Goal: Contribute content: Contribute content

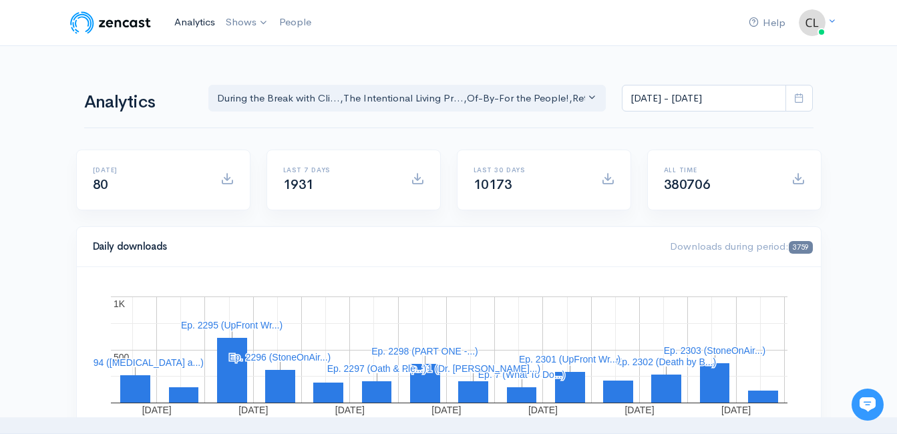
click at [188, 22] on link "Analytics" at bounding box center [194, 22] width 51 height 29
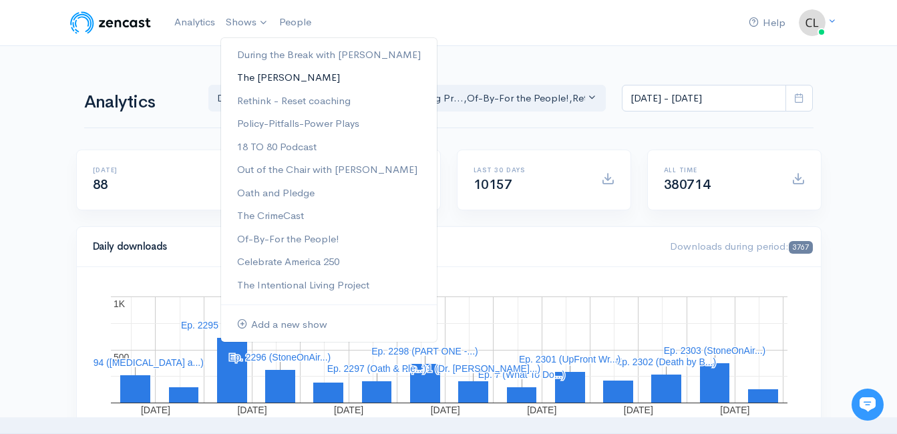
click at [259, 79] on link "The [PERSON_NAME]" at bounding box center [329, 77] width 216 height 23
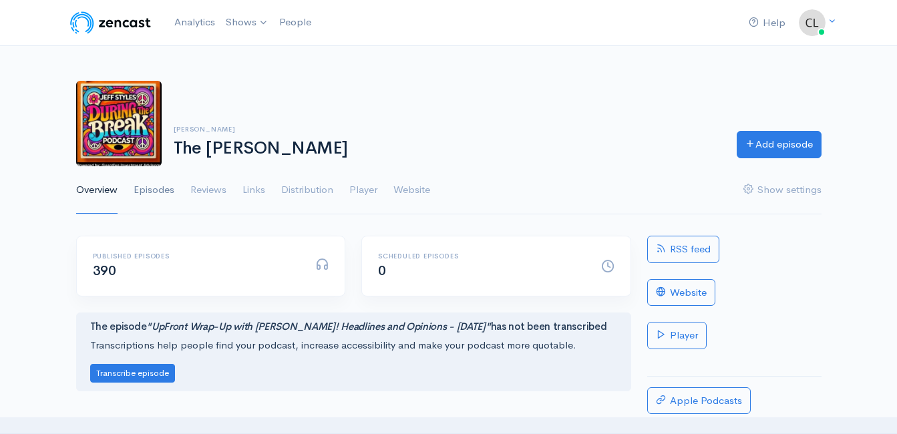
click at [157, 191] on link "Episodes" at bounding box center [154, 190] width 41 height 48
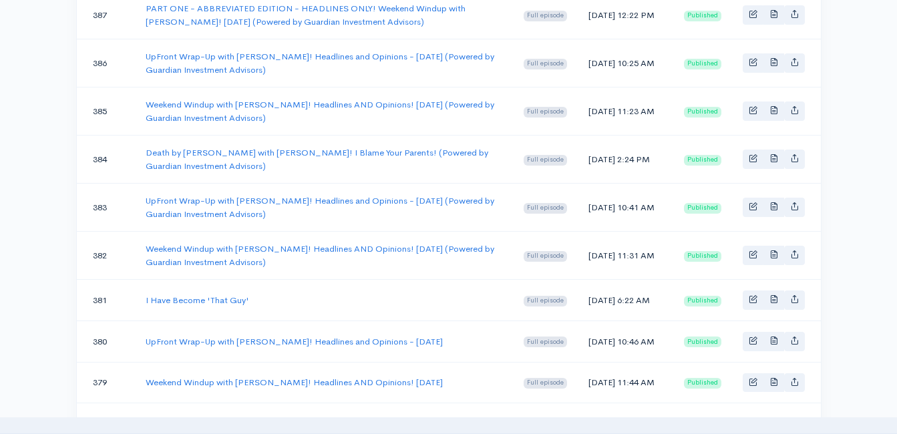
scroll to position [468, 0]
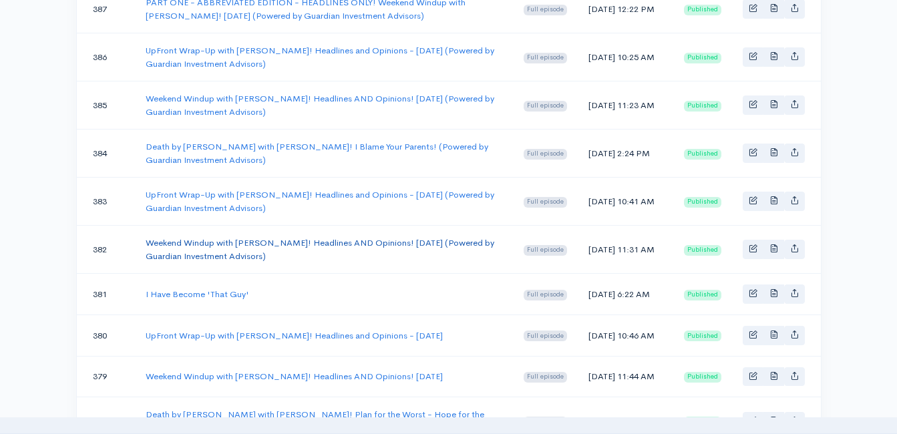
click at [219, 244] on link "Weekend Windup with Jeff Styles! Headlines AND Opinions! 7/25/25 (Powered by Gu…" at bounding box center [320, 249] width 349 height 25
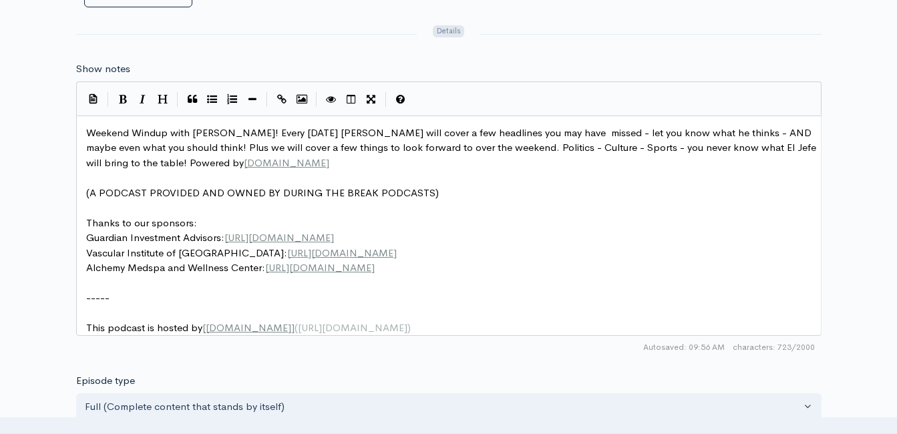
scroll to position [5, 0]
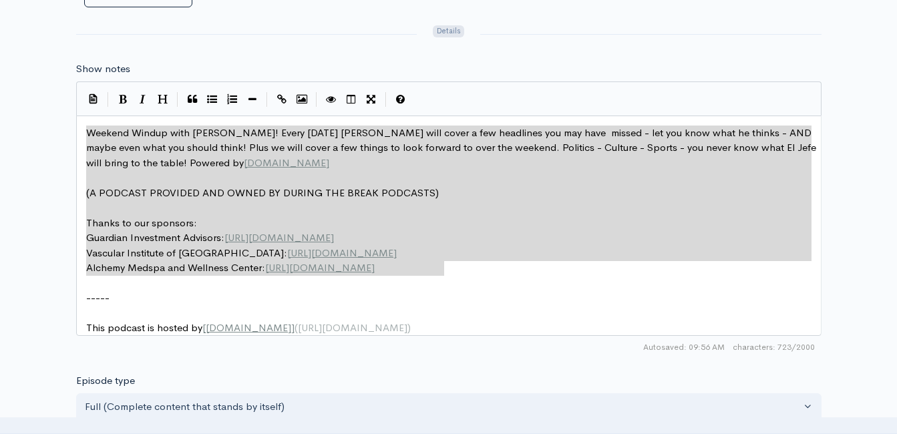
drag, startPoint x: 465, startPoint y: 269, endPoint x: 58, endPoint y: 134, distance: 428.4
type textarea "​Weekend Windup with Jeff Styles! Every Friday Jeff will cover a few headlines …"
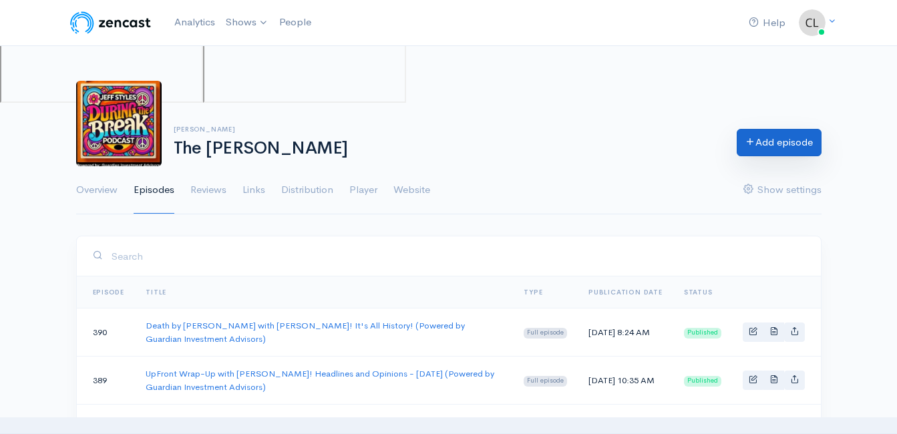
click at [804, 140] on link "Add episode" at bounding box center [779, 142] width 85 height 27
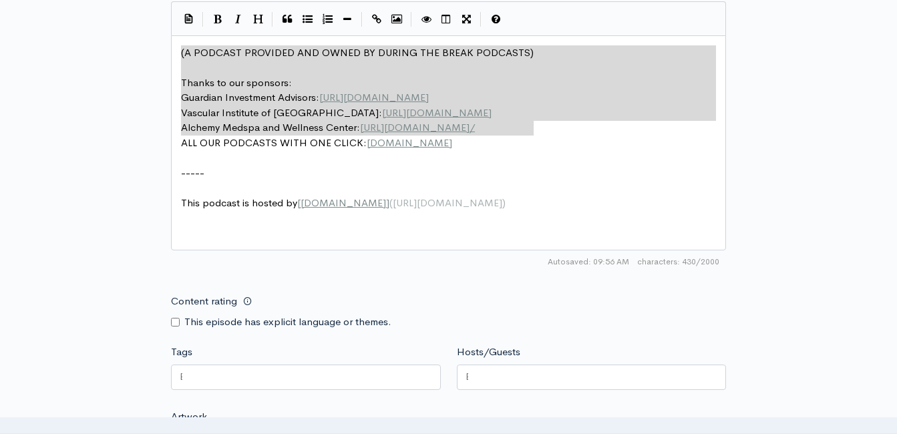
drag, startPoint x: 530, startPoint y: 132, endPoint x: 174, endPoint y: 43, distance: 366.2
click at [163, 40] on div "New episode Create a new episode Back to episodes Audio file Choose file 0 ZenC…" at bounding box center [448, 38] width 571 height 1320
type textarea "​(A PODCAST PROVIDED AND OWNED BY DURING THE BREAK PODCASTS) Thanks to our spon…"
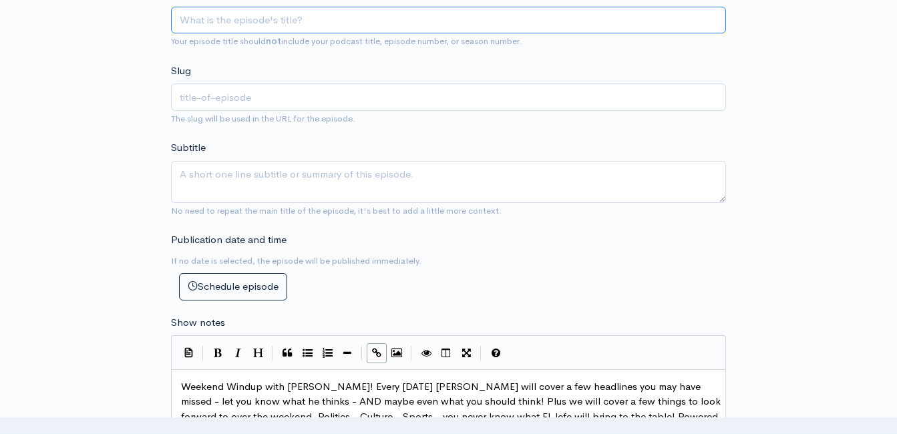
click at [307, 25] on input "Title" at bounding box center [448, 20] width 555 height 27
type input "W"
type input "w"
type input "We"
type input "we"
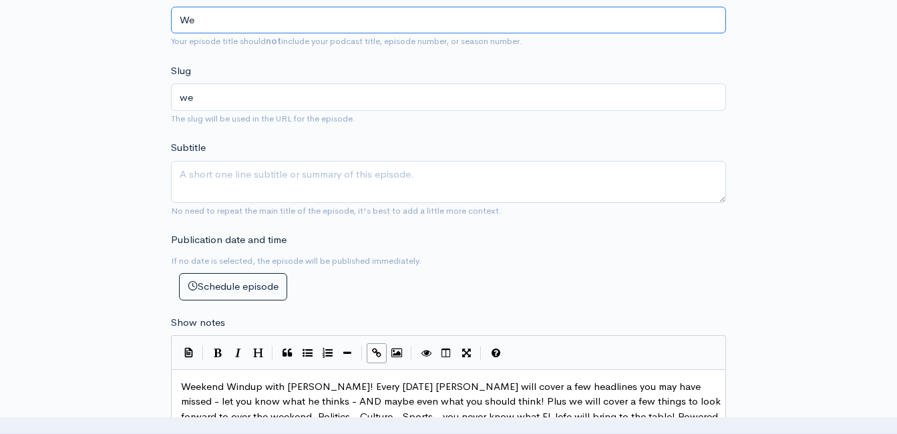
type input "Weekend Windup with Jeff Styles! Headlines AND Opinions! 7/25/25 (Powered by Gu…"
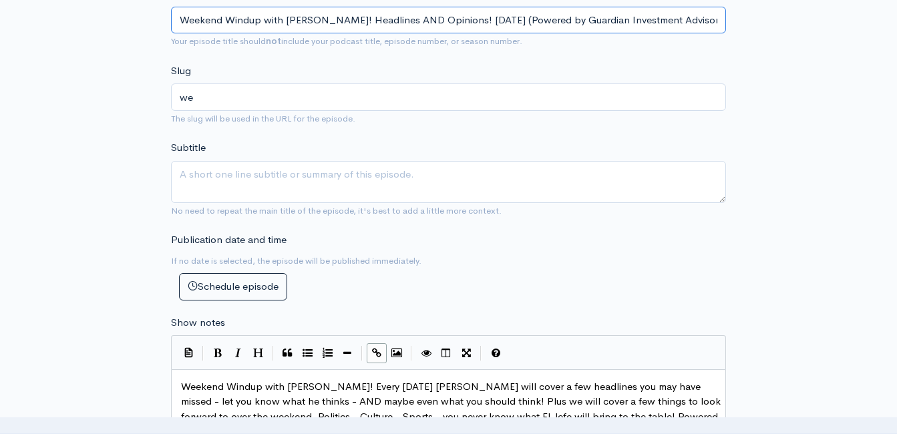
type input "weekend-windup-with-jeff-styles-headlines-and-opinions-72525-powered-by-guardia…"
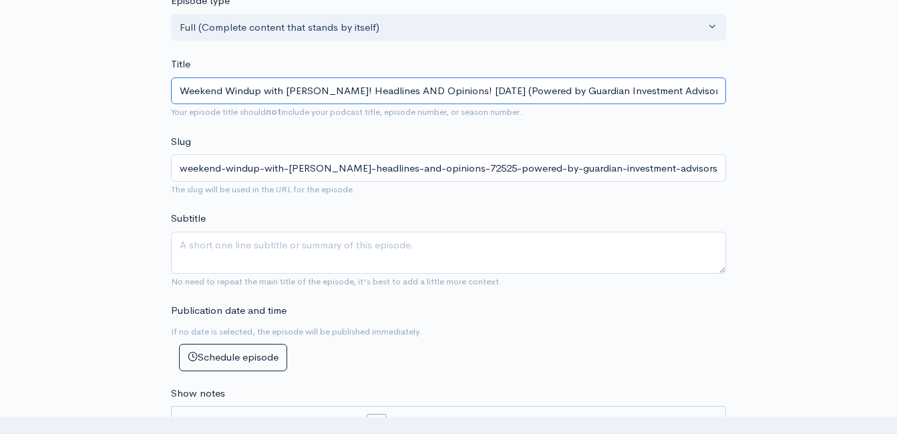
click at [479, 87] on input "Weekend Windup with Jeff Styles! Headlines AND Opinions! 7/25/25 (Powered by Gu…" at bounding box center [448, 90] width 555 height 27
type input "Weekend Windup with Jeff Styles! Headlines AND Opinions! 7/2/25 (Powered by Gua…"
type input "weekend-windup-with-jeff-styles-headlines-and-opinions-7225-powered-by-guardian…"
type input "Weekend Windup with Jeff Styles! Headlines AND Opinions! 7//25 (Powered by Guar…"
type input "weekend-windup-with-jeff-styles-headlines-and-opinions-725-powered-by-guardian-…"
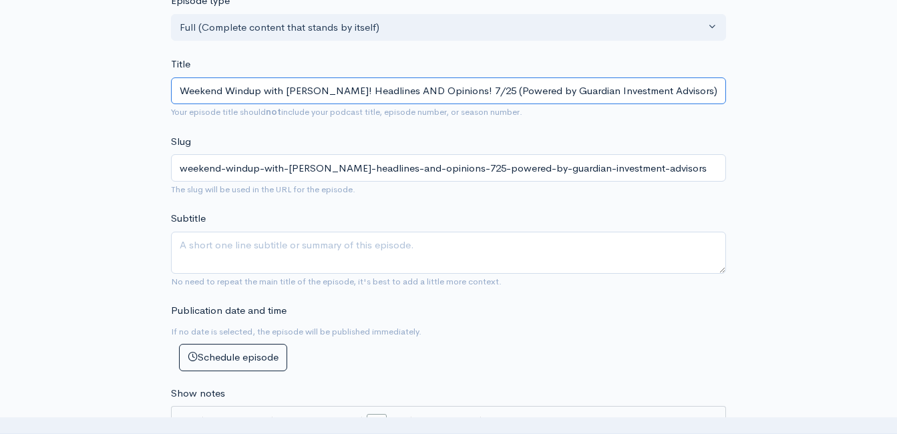
type input "Weekend Windup with Jeff Styles! Headlines AND Opinions! /25 (Powered by Guardi…"
type input "weekend-windup-with-jeff-styles-headlines-and-opinions-25-powered-by-guardian-i…"
type input "Weekend Windup with Jeff Styles! Headlines AND Opinions! 8/25 (Powered by Guard…"
type input "weekend-windup-with-jeff-styles-headlines-and-opinions-825-powered-by-guardian-…"
type input "Weekend Windup with Jeff Styles! Headlines AND Opinions! 8/1/25 (Powered by Gua…"
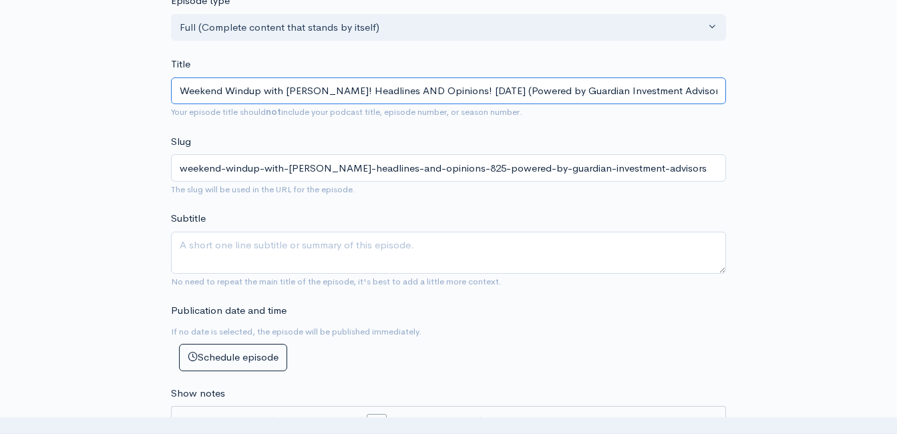
type input "weekend-windup-with-jeff-styles-headlines-and-opinions-8125-powered-by-guardian…"
type input "Weekend Windup with [PERSON_NAME]! Headlines AND Opinions! [DATE] (Powered by G…"
type input "weekend-windup-with-[PERSON_NAME]-headlines-and-opinions-81525-powered-by-guard…"
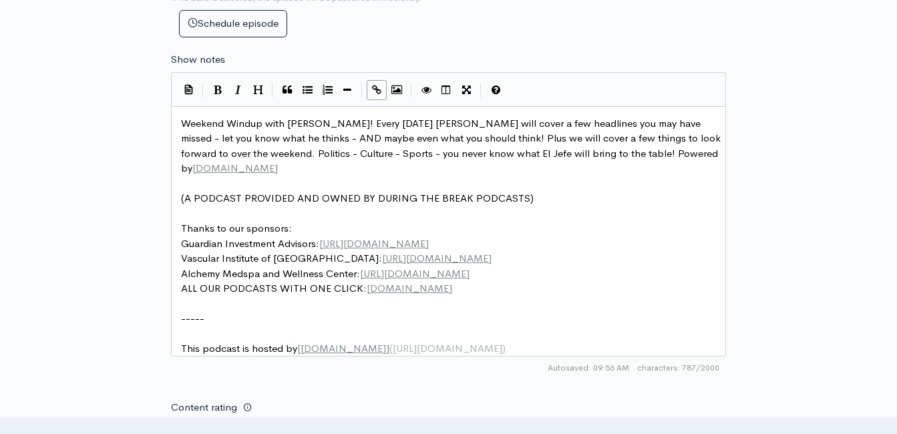
type input "Weekend Windup with [PERSON_NAME]! Headlines AND Opinions! [DATE] (Powered by G…"
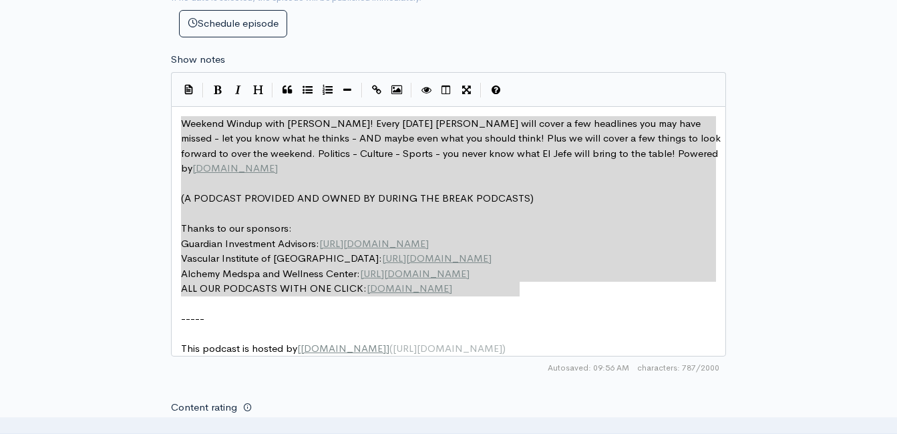
drag, startPoint x: 517, startPoint y: 285, endPoint x: 166, endPoint y: 120, distance: 387.6
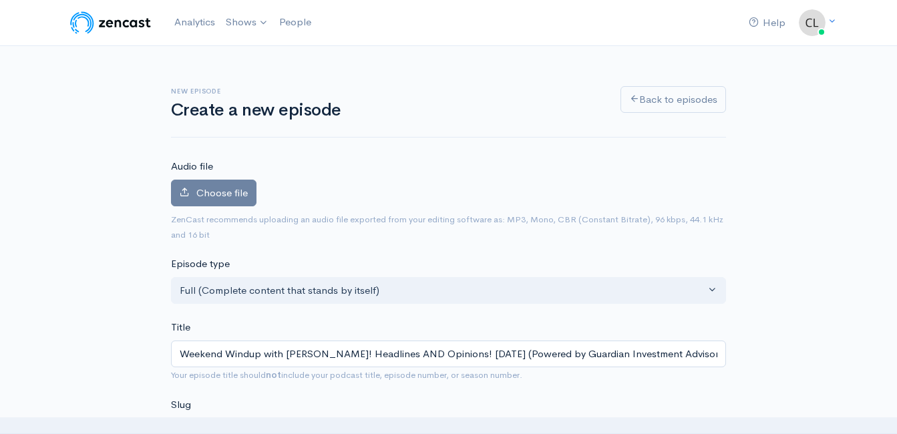
type textarea "Weekend Windup with Jeff Styles! Every Friday Jeff will cover a few headlines y…"
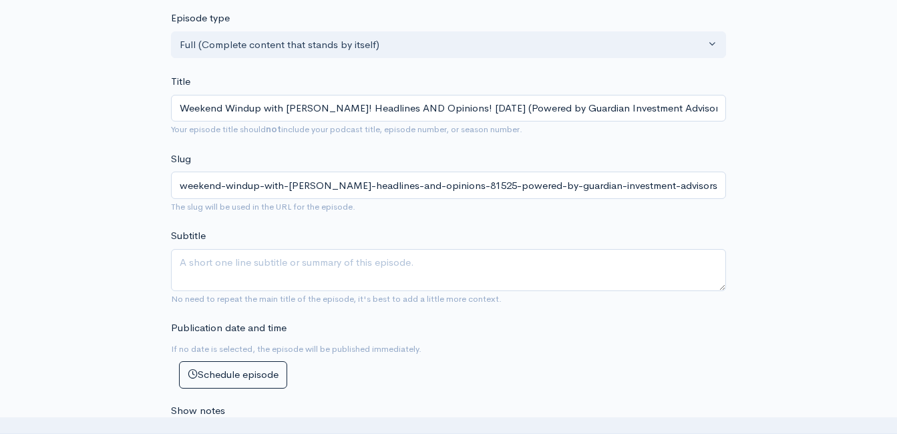
scroll to position [267, 0]
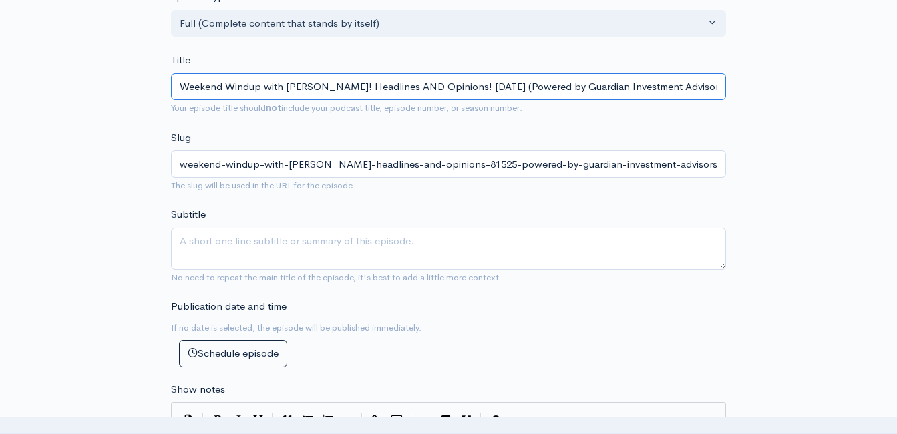
click at [447, 86] on input "Weekend Windup with [PERSON_NAME]! Headlines AND Opinions! [DATE] (Powered by G…" at bounding box center [448, 86] width 555 height 27
click at [446, 85] on input "Weekend Windup with [PERSON_NAME]! Headlines AND Opinions! [DATE] (Powered by G…" at bounding box center [448, 86] width 555 height 27
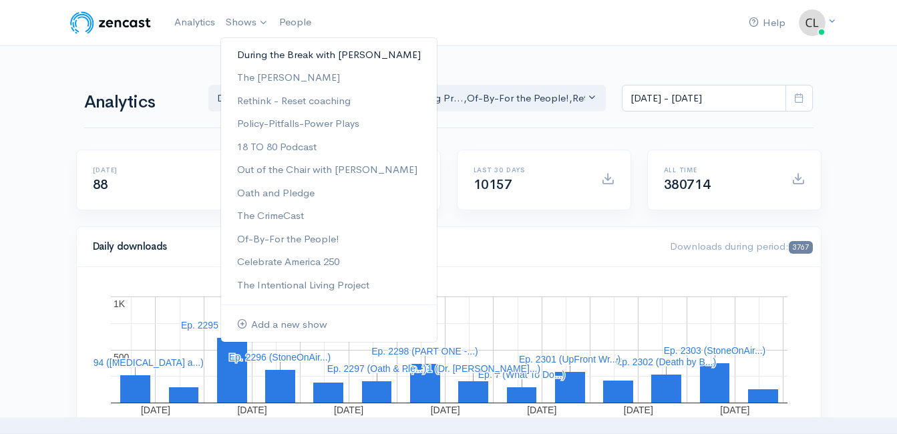
click at [249, 55] on link "During the Break with [PERSON_NAME]" at bounding box center [329, 54] width 216 height 23
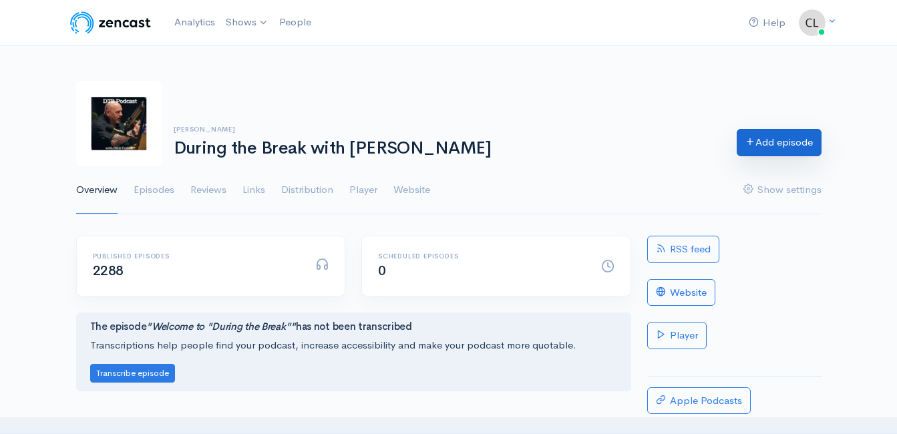
click at [778, 143] on link "Add episode" at bounding box center [779, 142] width 85 height 27
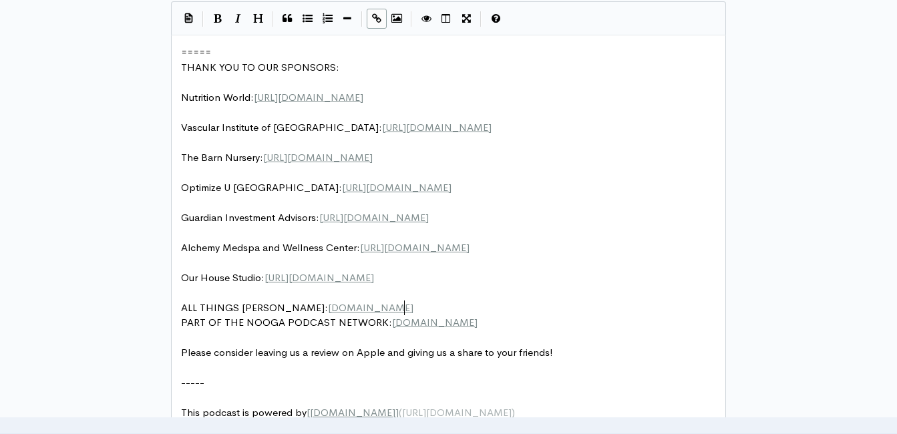
scroll to position [5, 0]
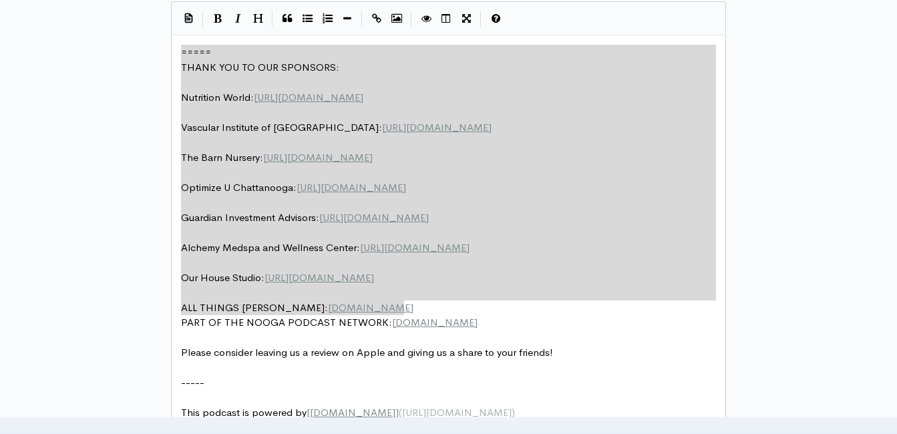
drag, startPoint x: 423, startPoint y: 305, endPoint x: 158, endPoint y: 39, distance: 375.1
type textarea "​===== THANK YOU TO OUR SPONSORS: Nutrition World: [URL][DOMAIN_NAME] Vascular …"
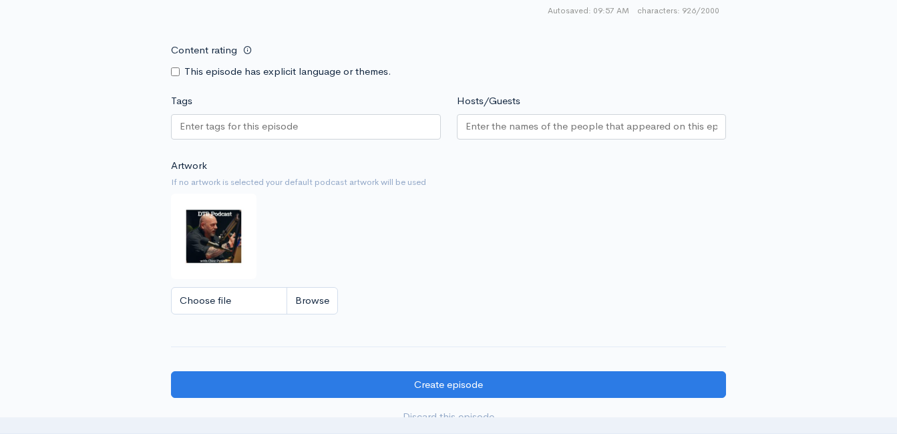
scroll to position [1078, 0]
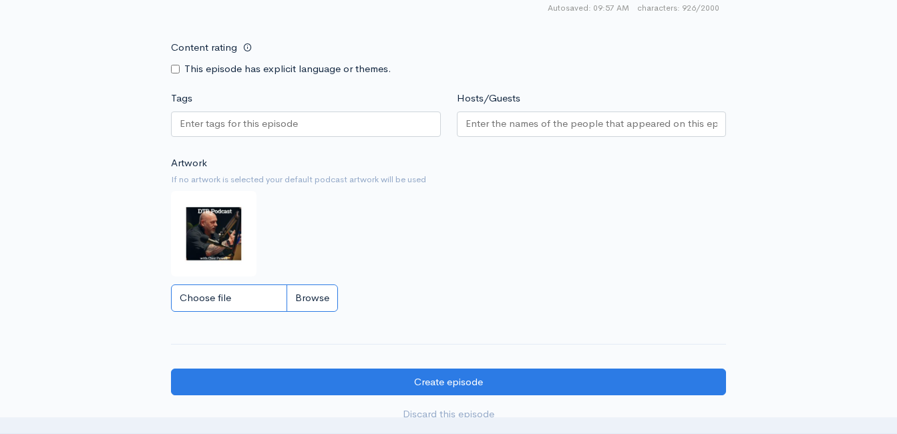
click at [314, 306] on input "Choose file" at bounding box center [254, 298] width 167 height 27
type input "C:\fakepath\450591796_1013938890741267_212763636491488363_n.jpg"
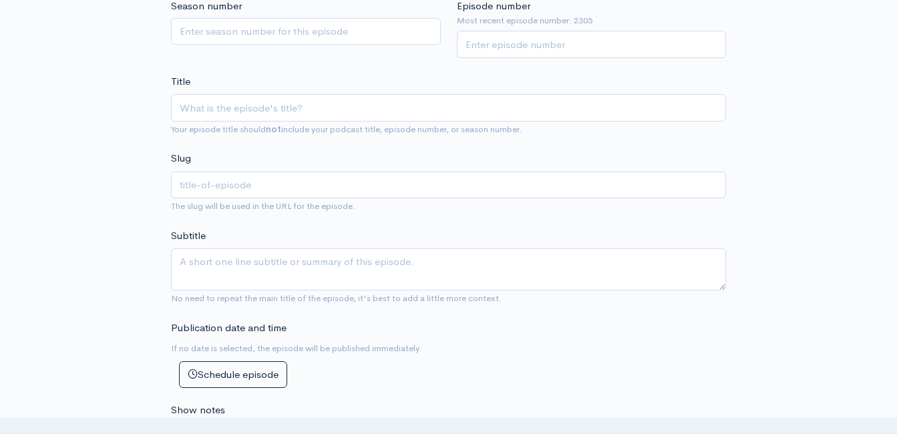
scroll to position [276, 0]
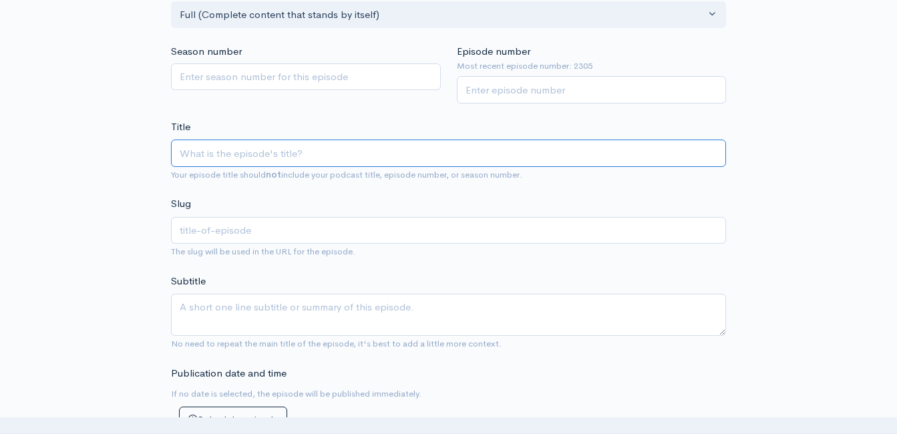
paste input "Weekend Windup with [PERSON_NAME]! Headlines AND Opinions! [DATE] (Powered by G…"
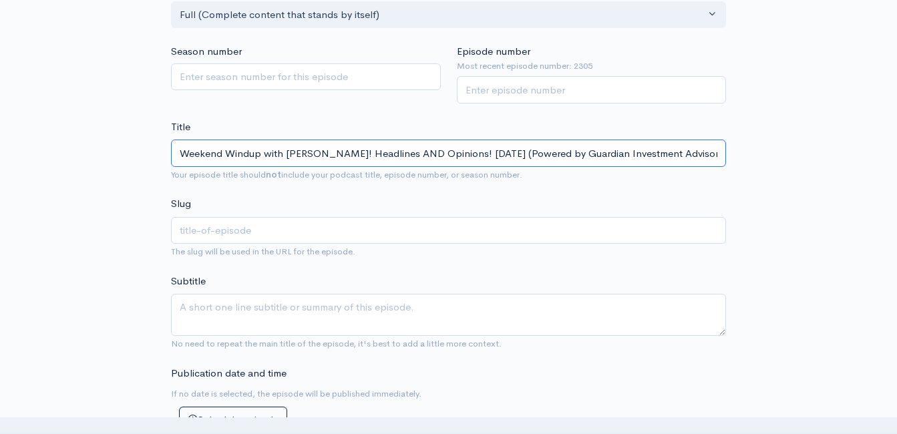
click at [333, 154] on input "Weekend Windup with [PERSON_NAME]! Headlines AND Opinions! [DATE] (Powered by G…" at bounding box center [448, 153] width 555 height 27
type input "Weekend Windup with [PERSON_NAME] ! Headlines AND Opinions! [DATE] (Powered by …"
type input "weekend-windup-with-[PERSON_NAME]-headlines-and-opinions-81525-powered-by-guard…"
type input "Weekend Windup with [PERSON_NAME] an! Headlines AND Opinions! [DATE] (Powered b…"
type input "weekend-windup-with-[PERSON_NAME]-a-headlines-and-opinions-81525-powered-by-gua…"
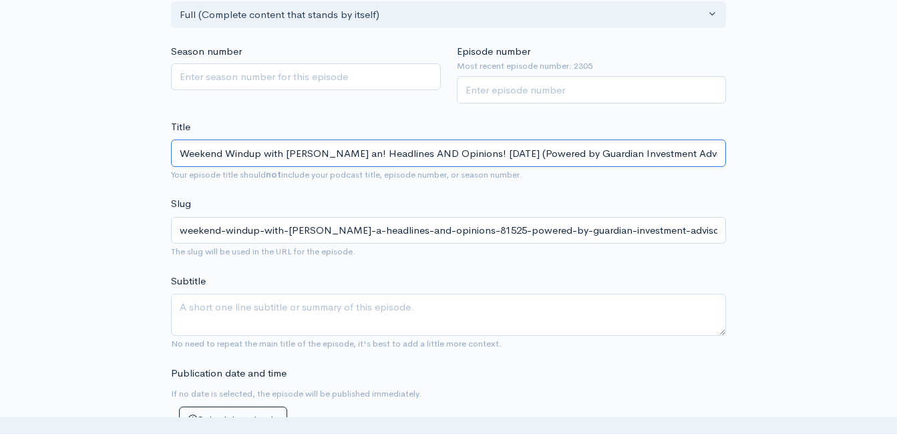
type input "Weekend Windup with [PERSON_NAME] and! Headlines AND Opinions! [DATE] (Powered …"
type input "weekend-windup-with-[PERSON_NAME]-and-headlines-and-opinions-81525-powered-by-g…"
type input "Weekend Windup with [PERSON_NAME] and C! Headlines AND Opinions! [DATE] (Powere…"
type input "weekend-windup-with-[PERSON_NAME]-and-c-headlines-and-opinions-81525-powered-by…"
type input "Weekend Windup with [PERSON_NAME] and Cli! Headlines AND Opinions! [DATE] (Powe…"
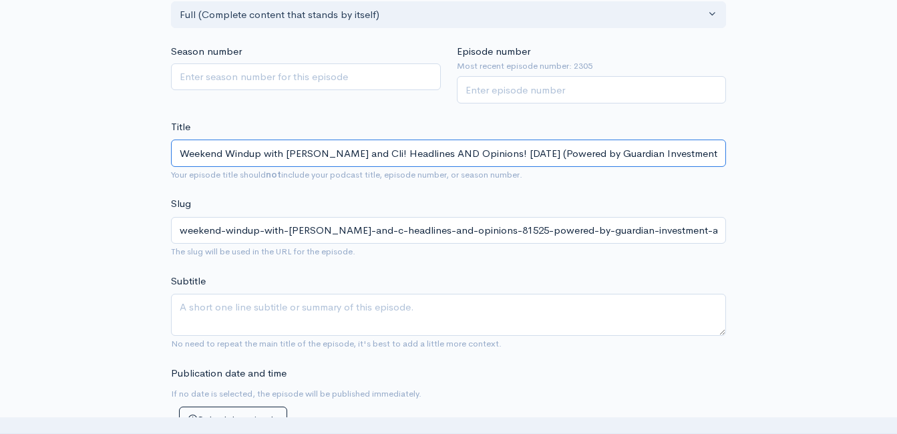
type input "weekend-windup-with-[PERSON_NAME]-and-cli-headlines-and-opinions-81525-powered-…"
type input "Weekend Windup with [PERSON_NAME] and Clin! Headlines AND Opinions! [DATE] (Pow…"
type input "weekend-windup-with-[PERSON_NAME]-and-clin-headlines-and-opinions-81525-powered…"
type input "Weekend Windup with [PERSON_NAME] and [PERSON_NAME]! Headlines AND Opinions! [D…"
type input "weekend-windup-with-[PERSON_NAME]-and-[PERSON_NAME]-headlines-and-opinions-8152…"
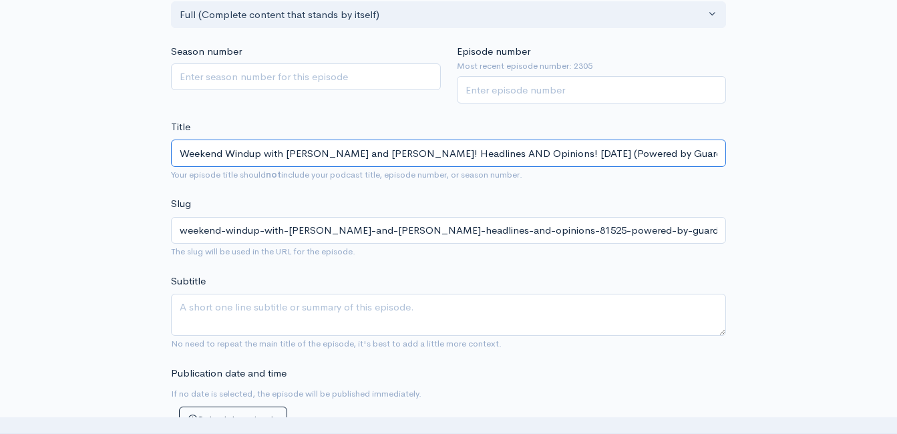
type input "Weekend Windup with [PERSON_NAME] and [PERSON_NAME]! Headlines AND Opinions! [D…"
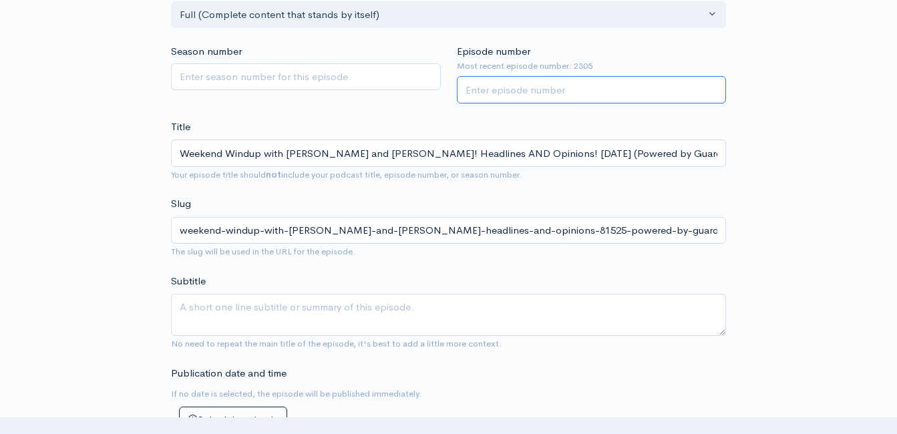
click at [624, 90] on input "Episode number" at bounding box center [592, 89] width 270 height 27
type input "2306"
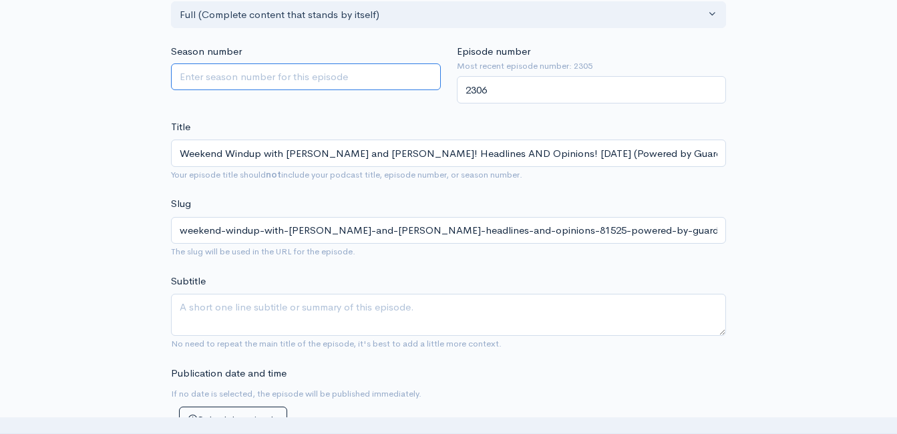
click at [430, 100] on div "Season number" at bounding box center [306, 73] width 286 height 59
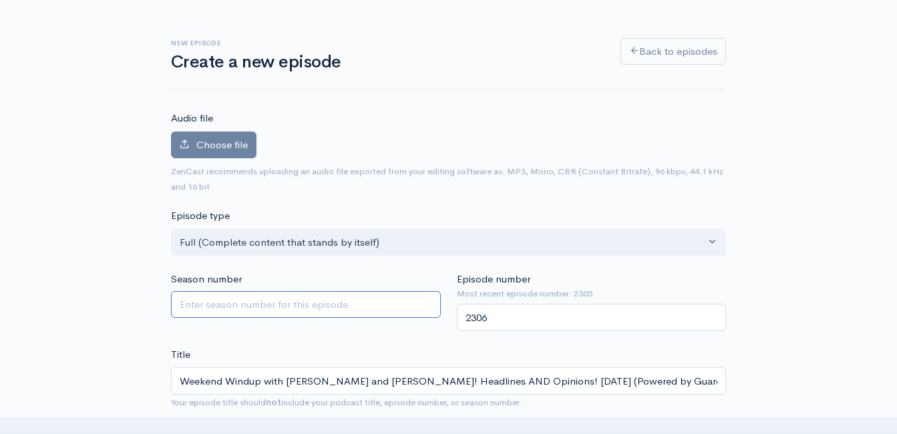
scroll to position [0, 0]
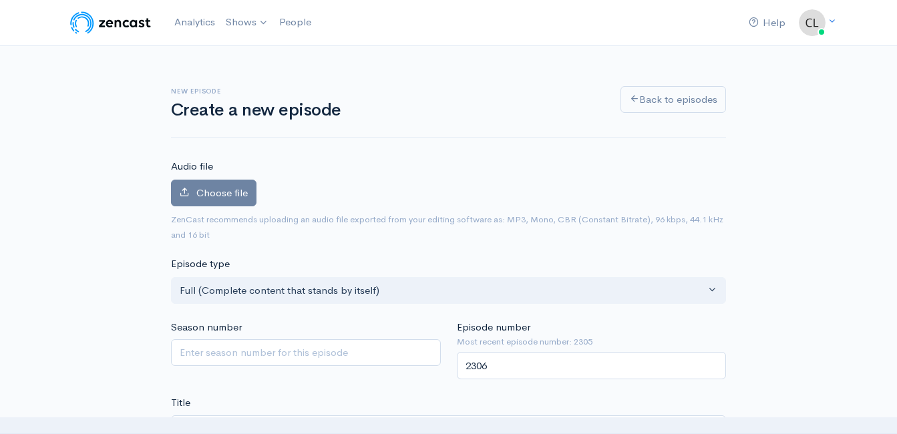
drag, startPoint x: 812, startPoint y: 238, endPoint x: 812, endPoint y: 245, distance: 7.4
